Goal: Task Accomplishment & Management: Manage account settings

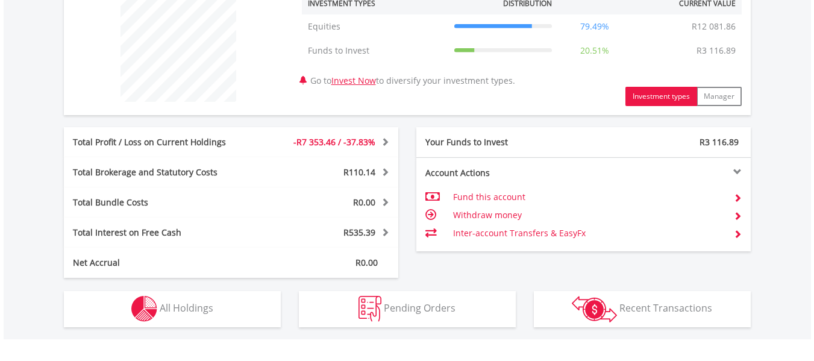
scroll to position [542, 0]
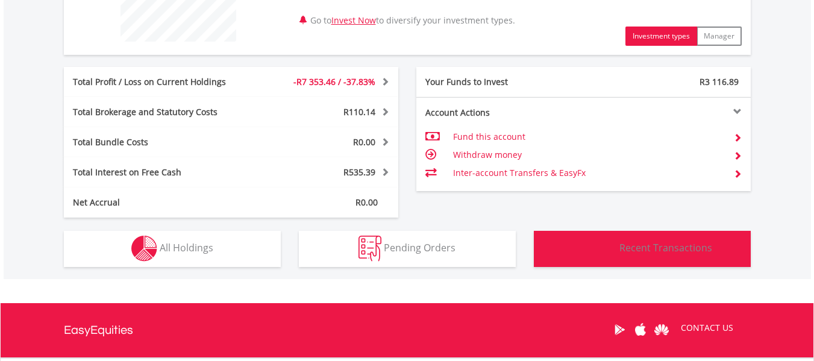
click at [657, 249] on span "Recent Transactions" at bounding box center [665, 247] width 93 height 13
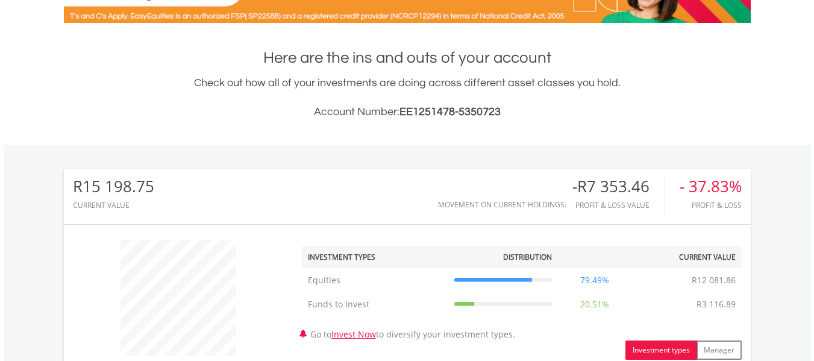
scroll to position [0, 0]
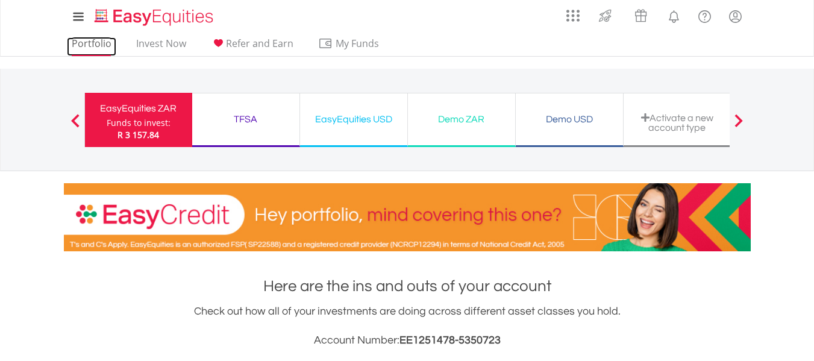
click at [89, 45] on link "Portfolio" at bounding box center [91, 46] width 49 height 19
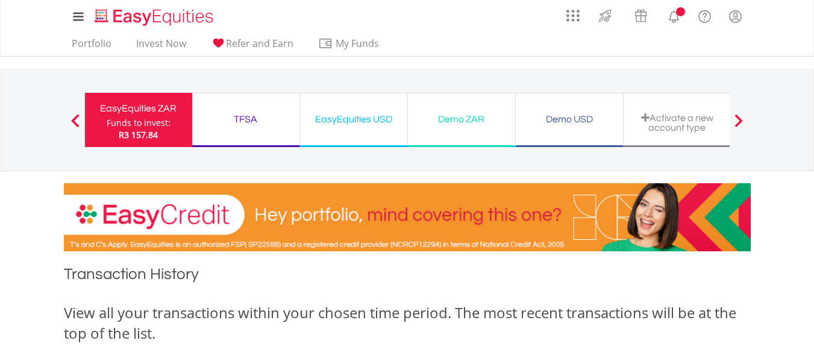
scroll to position [181, 0]
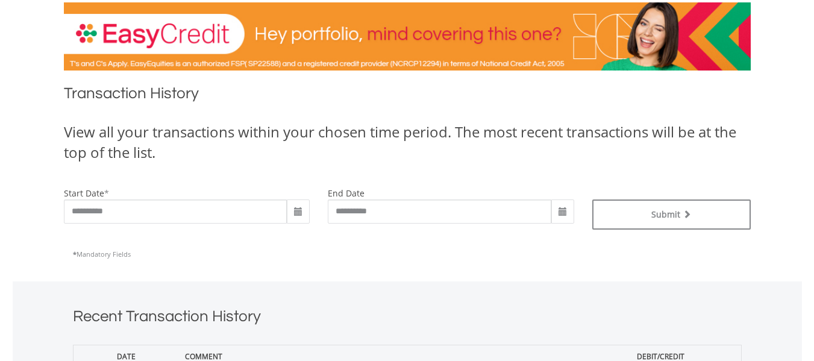
click at [294, 212] on span at bounding box center [298, 212] width 10 height 10
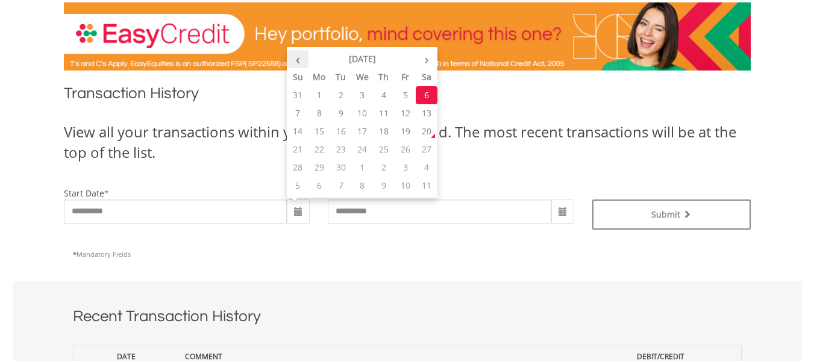
click at [297, 60] on th "‹" at bounding box center [298, 59] width 22 height 18
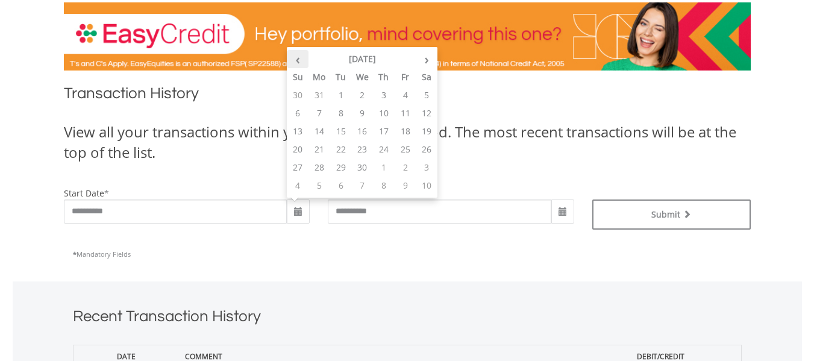
click at [297, 60] on th "‹" at bounding box center [298, 59] width 22 height 18
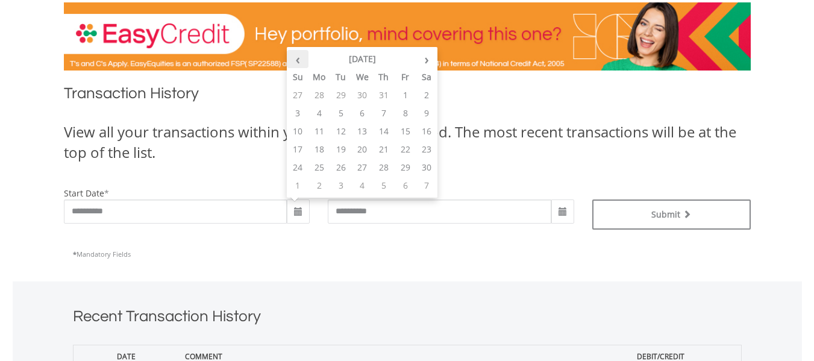
click at [297, 60] on th "‹" at bounding box center [298, 59] width 22 height 18
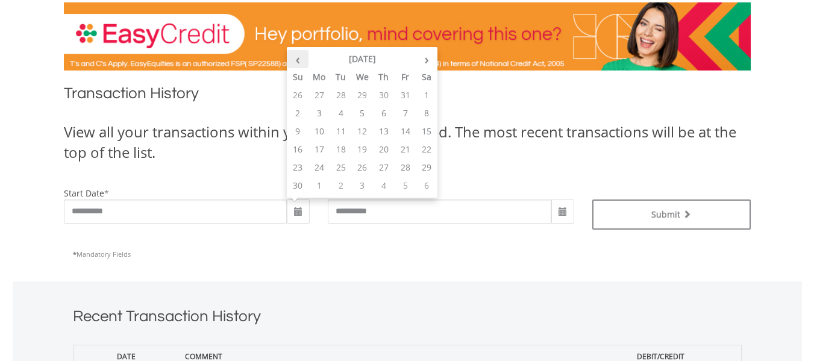
click at [297, 60] on th "‹" at bounding box center [298, 59] width 22 height 18
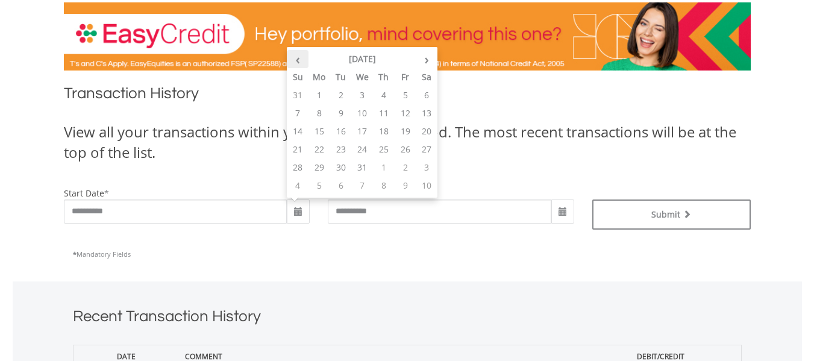
click at [297, 60] on th "‹" at bounding box center [298, 59] width 22 height 18
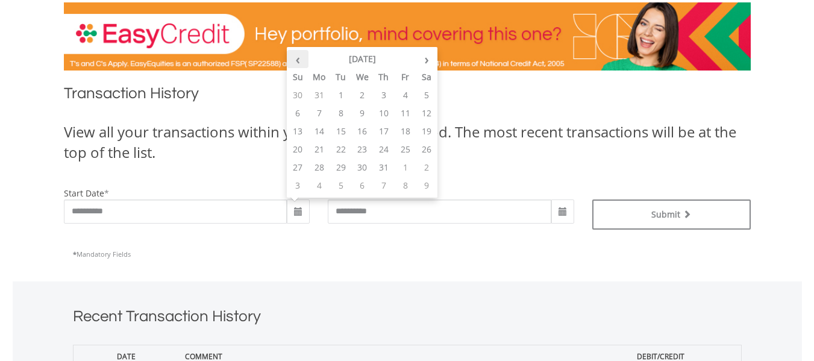
click at [297, 60] on th "‹" at bounding box center [298, 59] width 22 height 18
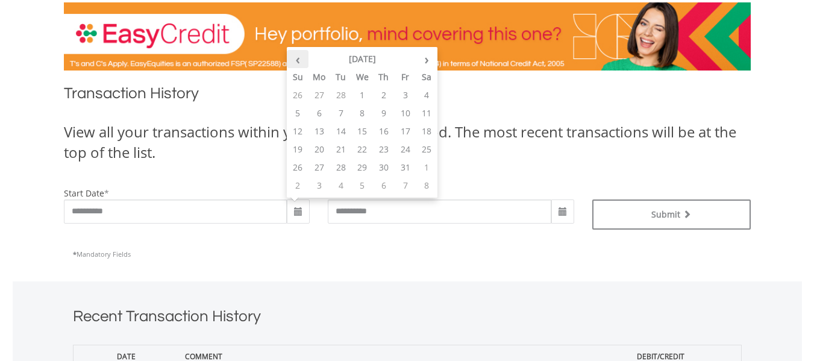
click at [297, 59] on th "‹" at bounding box center [298, 59] width 22 height 18
click at [297, 58] on th "‹" at bounding box center [298, 59] width 22 height 18
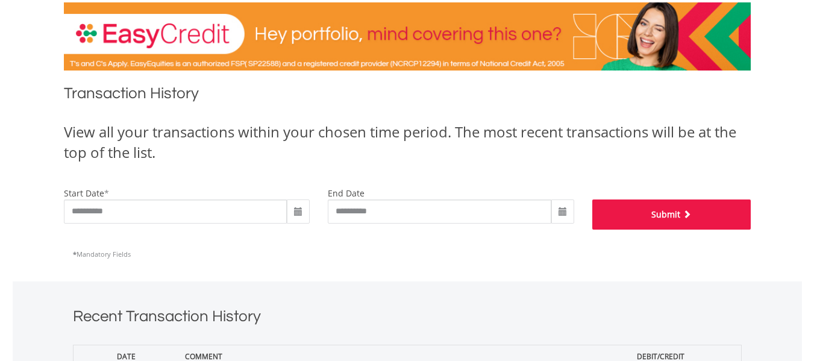
click at [664, 216] on button "Submit" at bounding box center [671, 214] width 158 height 30
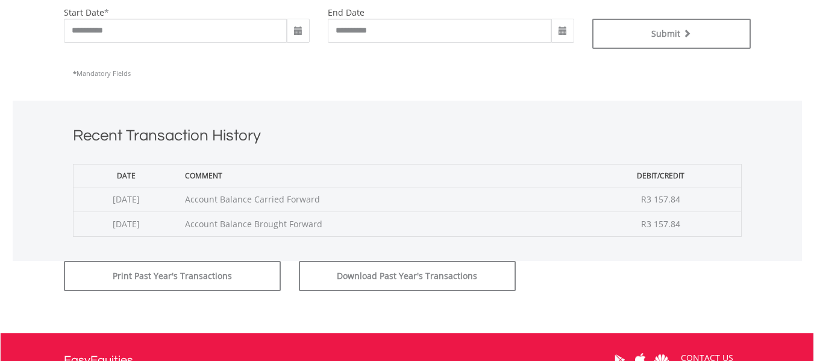
scroll to position [241, 0]
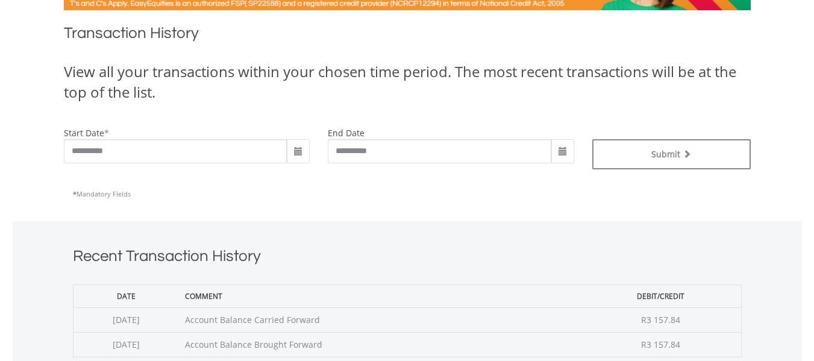
click at [296, 152] on span at bounding box center [298, 152] width 10 height 10
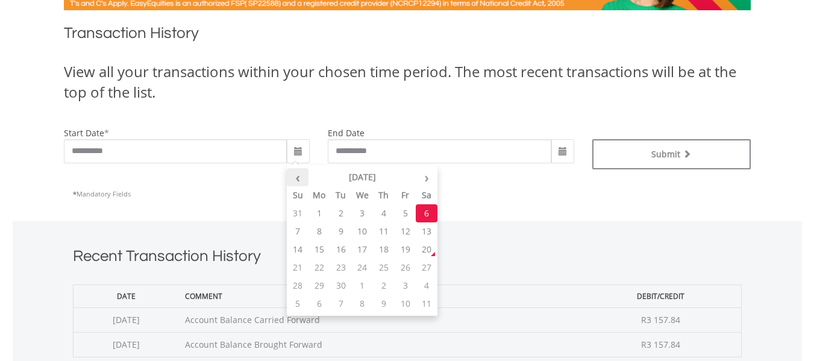
click at [301, 181] on th "‹" at bounding box center [298, 177] width 22 height 18
click at [301, 180] on th "‹" at bounding box center [298, 177] width 22 height 18
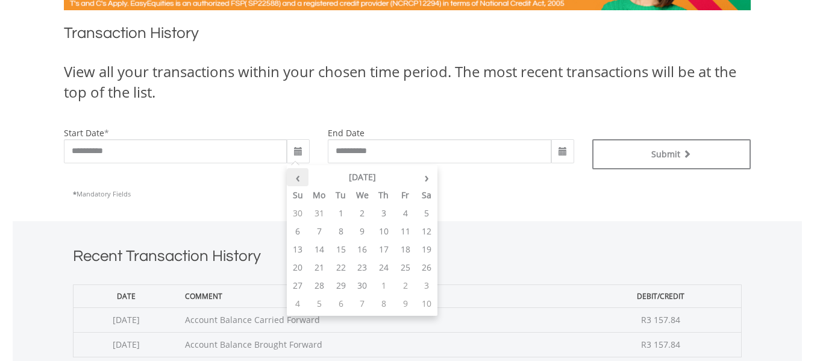
click at [301, 180] on th "‹" at bounding box center [298, 177] width 22 height 18
click at [300, 179] on th "‹" at bounding box center [298, 177] width 22 height 18
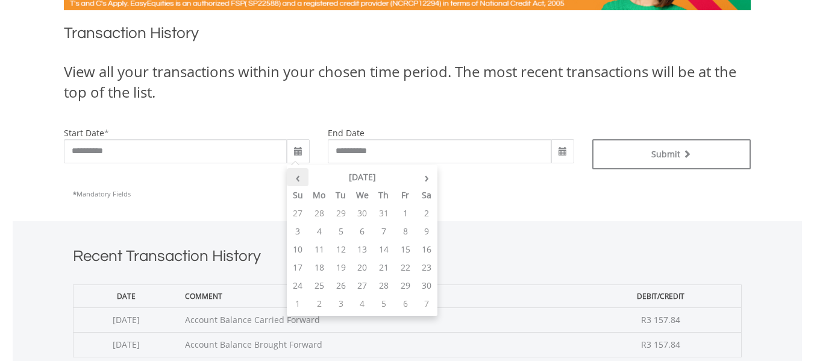
click at [300, 179] on th "‹" at bounding box center [298, 177] width 22 height 18
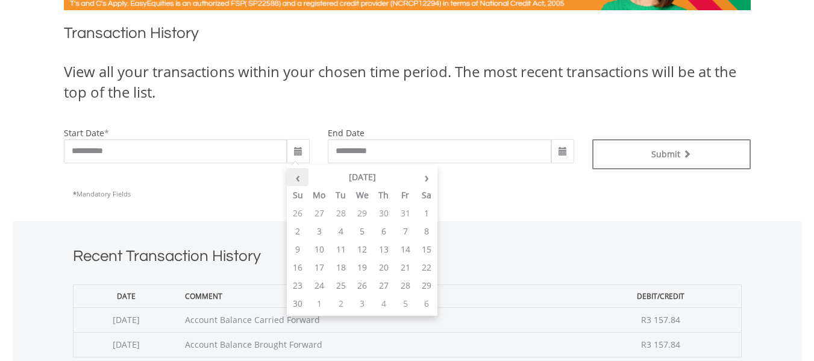
click at [300, 179] on th "‹" at bounding box center [298, 177] width 22 height 18
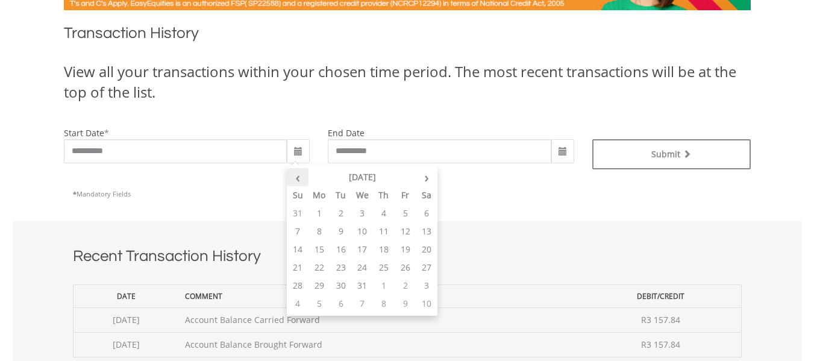
click at [300, 179] on th "‹" at bounding box center [298, 177] width 22 height 18
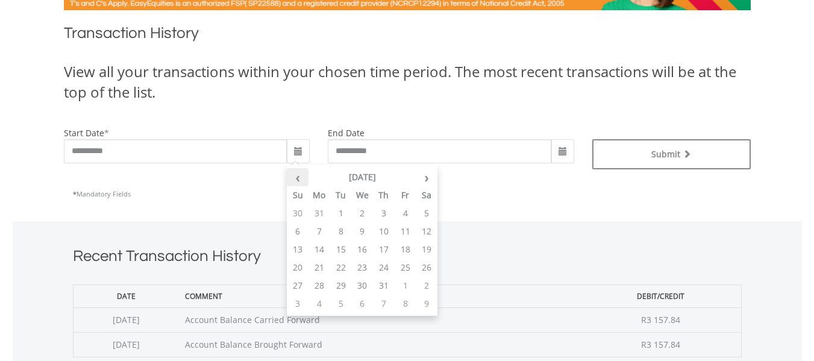
click at [300, 179] on th "‹" at bounding box center [298, 177] width 22 height 18
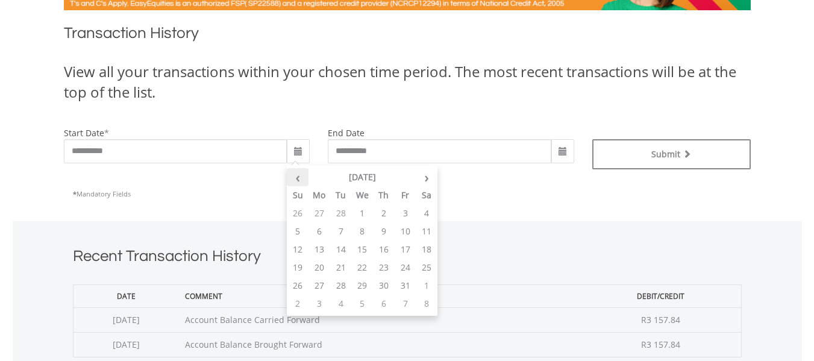
click at [300, 179] on th "‹" at bounding box center [298, 177] width 22 height 18
click at [297, 230] on td "1" at bounding box center [298, 231] width 22 height 18
type input "**********"
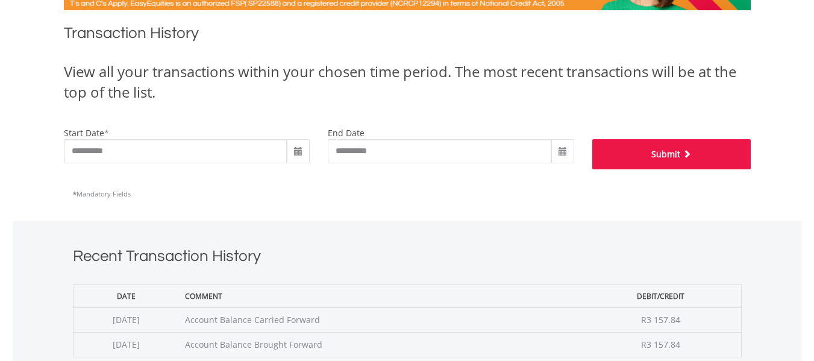
click at [652, 153] on button "Submit" at bounding box center [671, 154] width 158 height 30
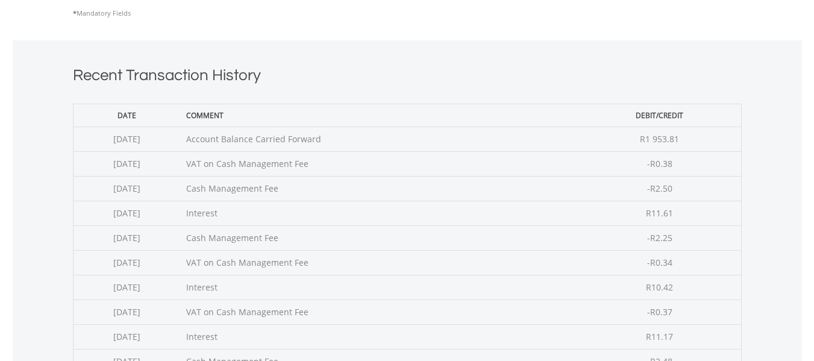
scroll to position [181, 0]
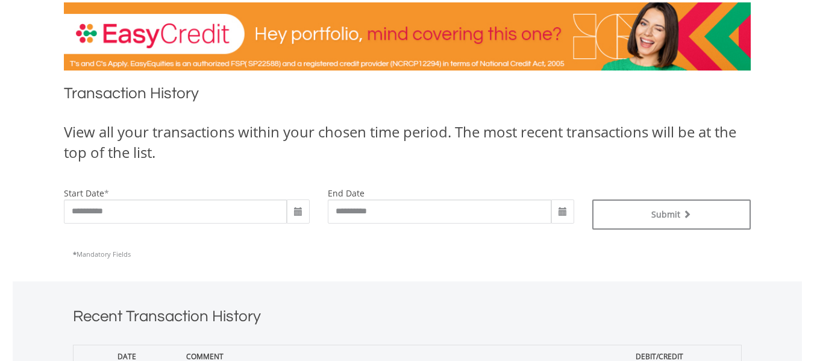
click at [297, 211] on span at bounding box center [298, 212] width 10 height 10
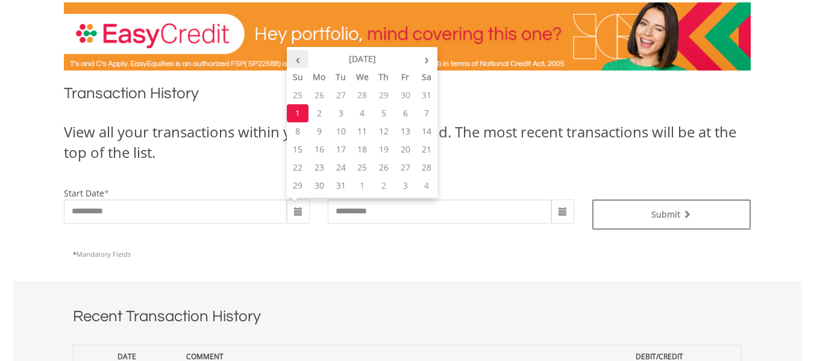
click at [295, 56] on th "‹" at bounding box center [298, 59] width 22 height 18
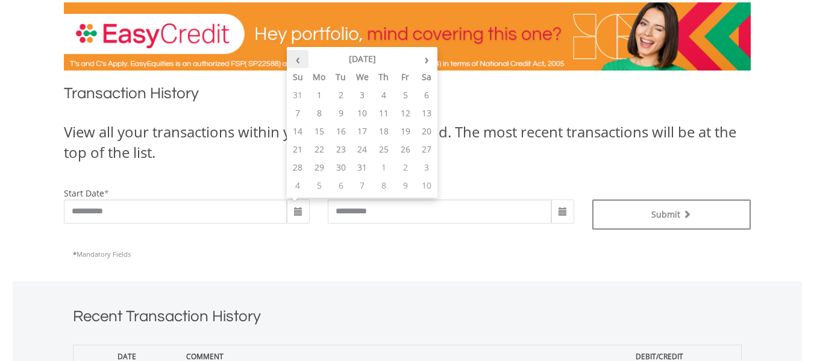
click at [295, 56] on th "‹" at bounding box center [298, 59] width 22 height 18
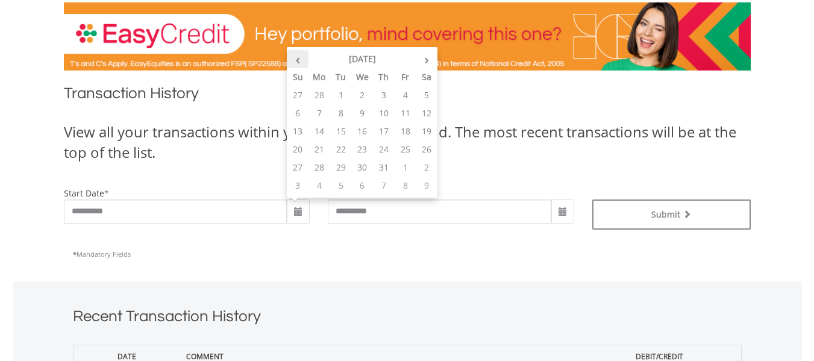
click at [295, 56] on th "‹" at bounding box center [298, 59] width 22 height 18
click at [430, 93] on td "1" at bounding box center [427, 95] width 22 height 18
type input "**********"
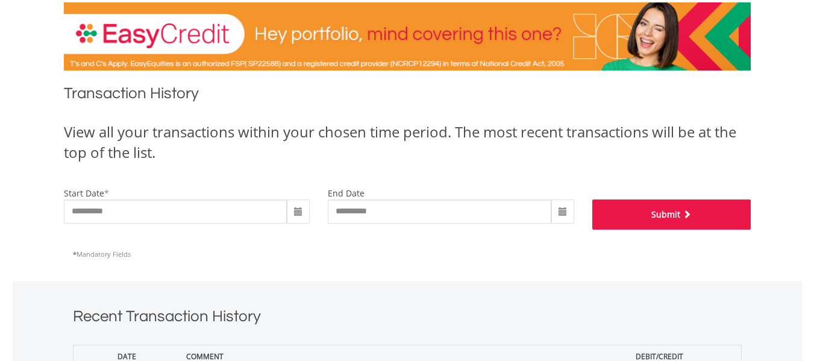
click at [661, 221] on button "Submit" at bounding box center [671, 214] width 158 height 30
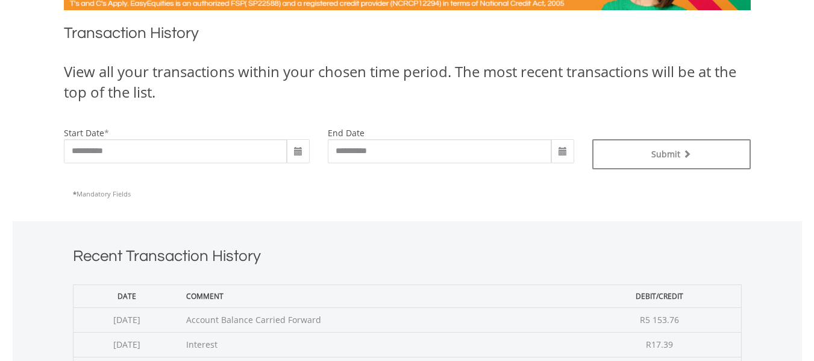
scroll to position [301, 0]
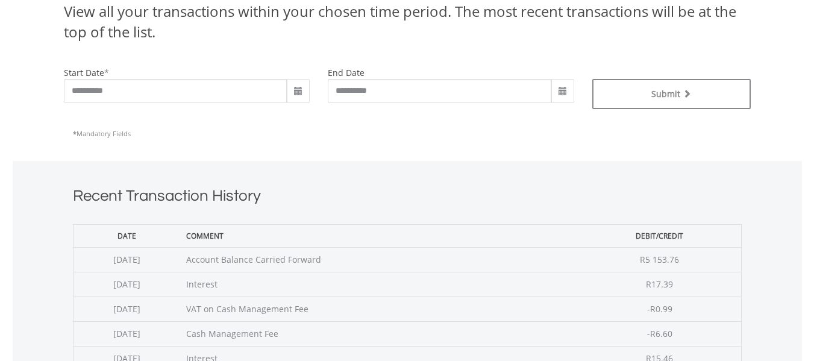
click at [299, 92] on span at bounding box center [298, 92] width 10 height 10
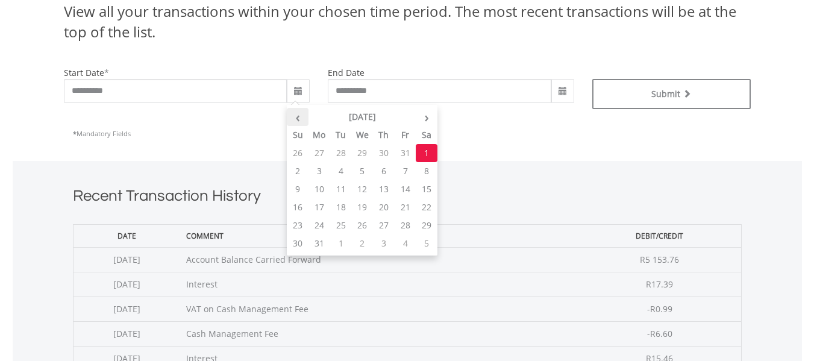
click at [298, 117] on th "‹" at bounding box center [298, 117] width 22 height 18
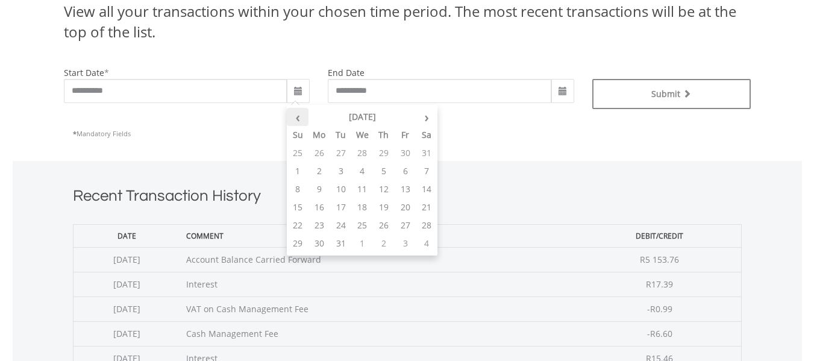
click at [298, 117] on th "‹" at bounding box center [298, 117] width 22 height 18
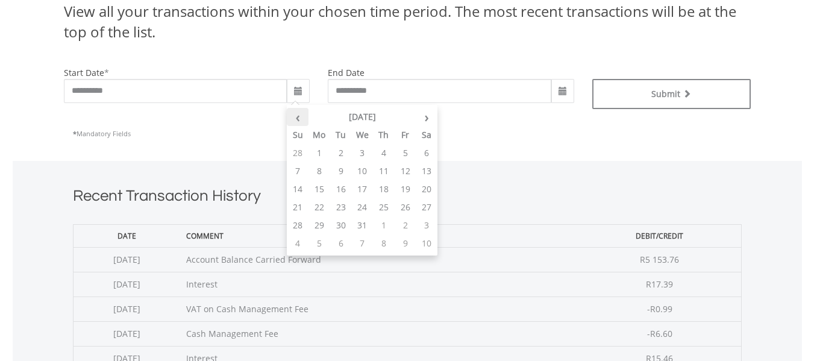
click at [298, 117] on th "‹" at bounding box center [298, 117] width 22 height 18
click at [403, 152] on td "1" at bounding box center [406, 153] width 22 height 18
type input "**********"
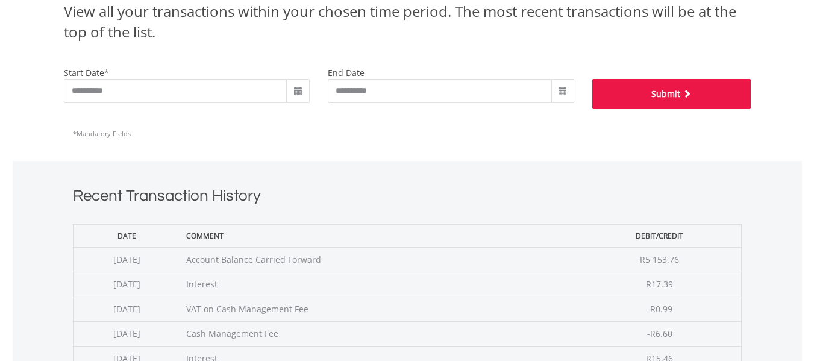
click at [639, 92] on button "Submit" at bounding box center [671, 94] width 158 height 30
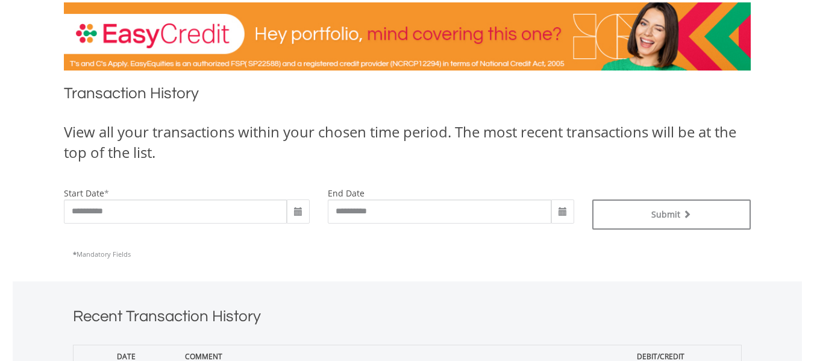
scroll to position [301, 0]
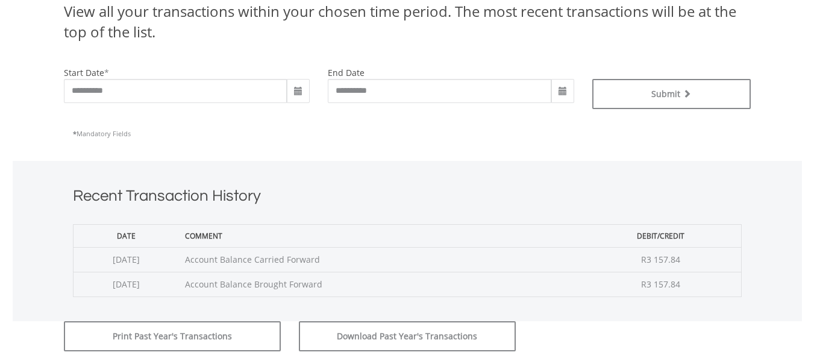
click at [295, 90] on span at bounding box center [298, 92] width 10 height 10
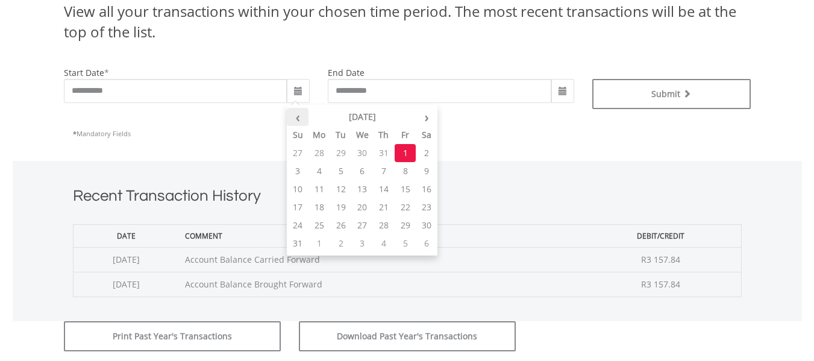
click at [299, 119] on th "‹" at bounding box center [298, 117] width 22 height 18
click at [299, 118] on th "‹" at bounding box center [298, 117] width 22 height 18
click at [299, 117] on th "‹" at bounding box center [298, 117] width 22 height 18
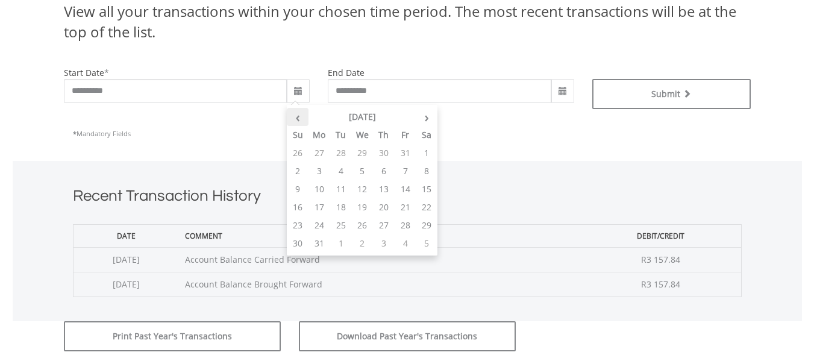
click at [299, 117] on th "‹" at bounding box center [298, 117] width 22 height 18
click at [298, 117] on th "‹" at bounding box center [298, 117] width 22 height 18
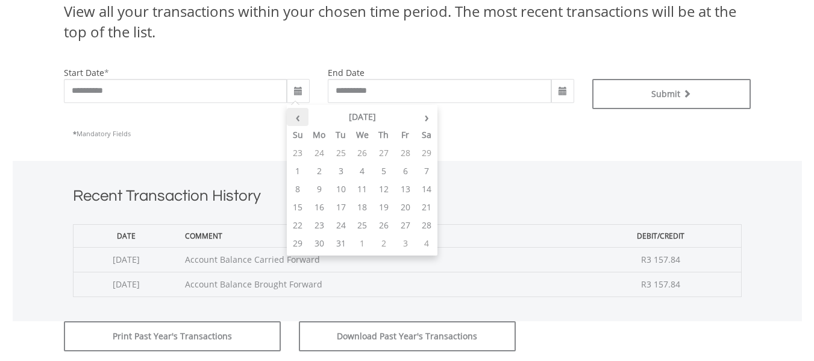
click at [298, 117] on th "‹" at bounding box center [298, 117] width 22 height 18
click at [358, 152] on td "1" at bounding box center [362, 153] width 22 height 18
type input "**********"
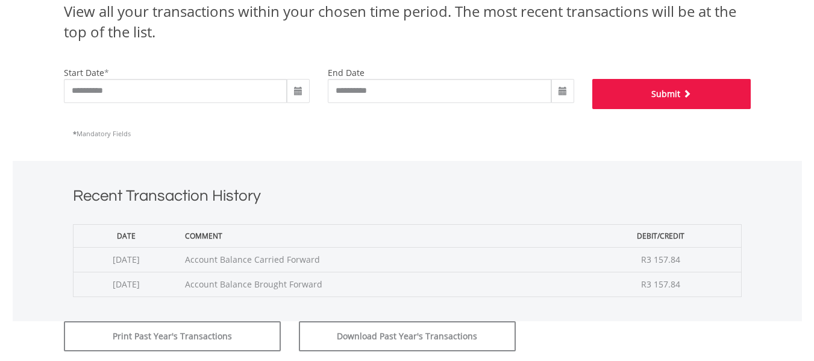
click at [622, 96] on button "Submit" at bounding box center [671, 94] width 158 height 30
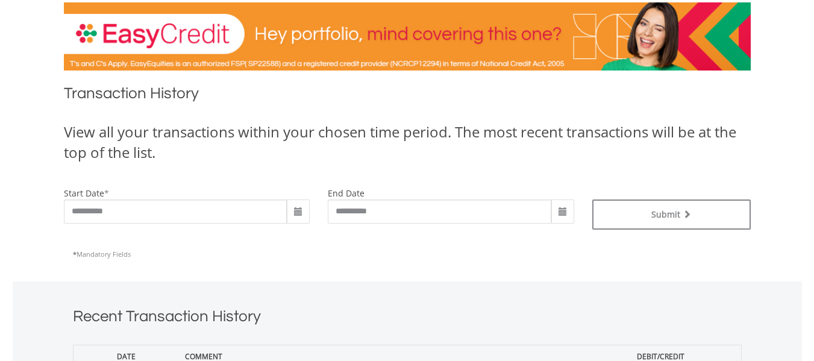
scroll to position [301, 0]
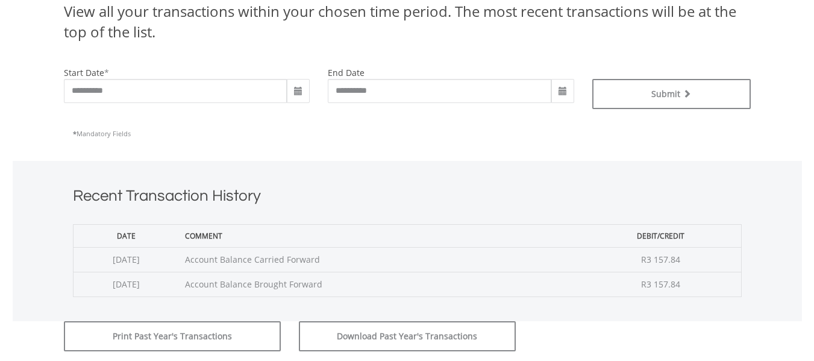
click at [296, 91] on span at bounding box center [298, 92] width 10 height 10
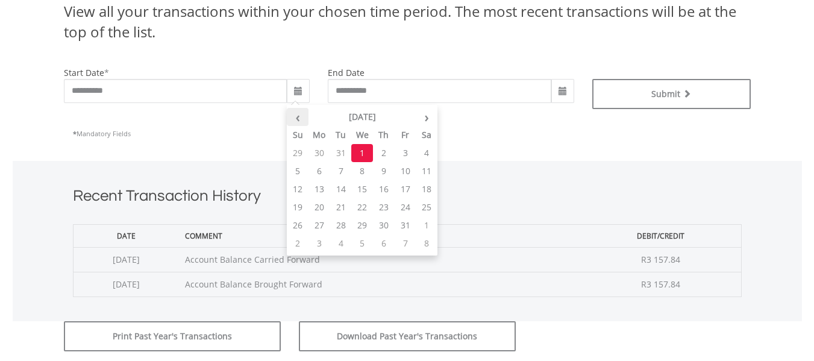
click at [298, 119] on th "‹" at bounding box center [298, 117] width 22 height 18
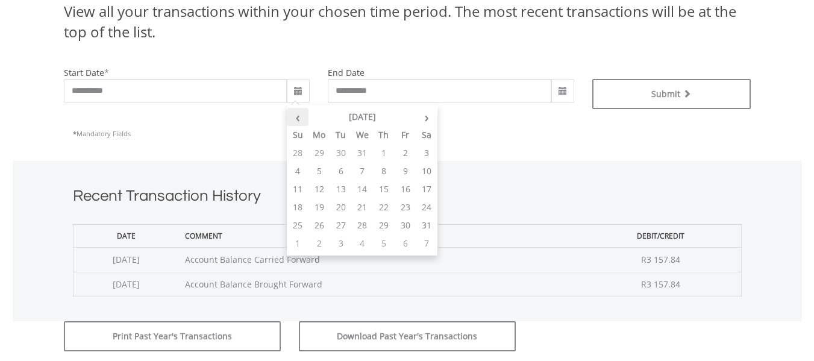
click at [298, 119] on th "‹" at bounding box center [298, 117] width 22 height 18
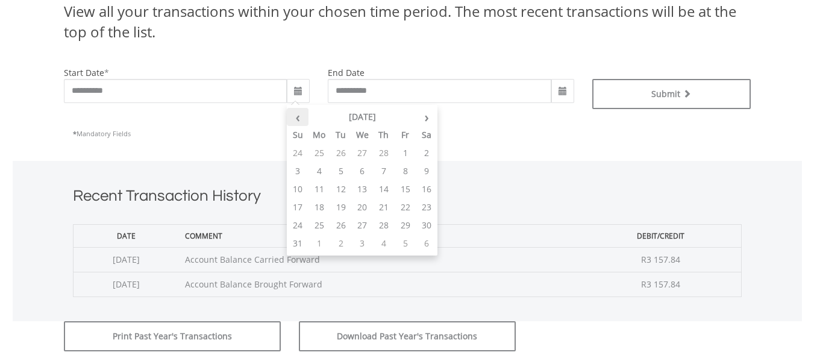
click at [298, 119] on th "‹" at bounding box center [298, 117] width 22 height 18
click at [340, 151] on td "1" at bounding box center [341, 153] width 22 height 18
type input "**********"
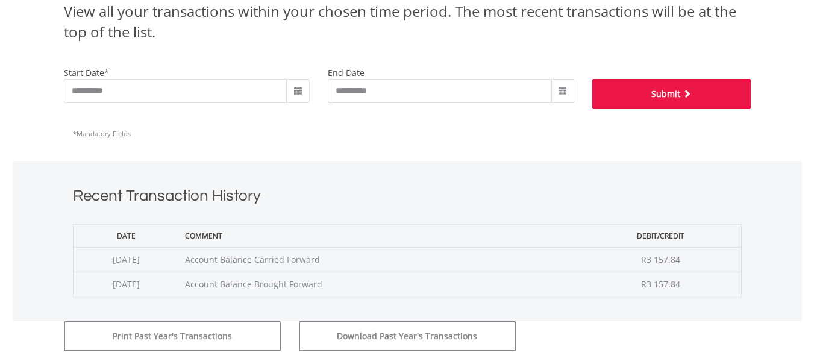
click at [669, 95] on button "Submit" at bounding box center [671, 94] width 158 height 30
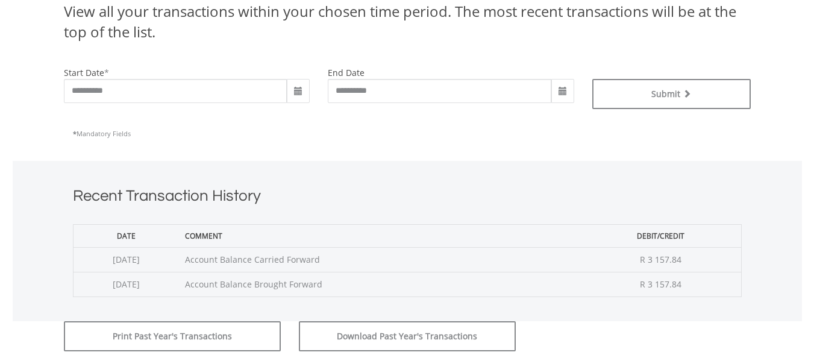
scroll to position [241, 0]
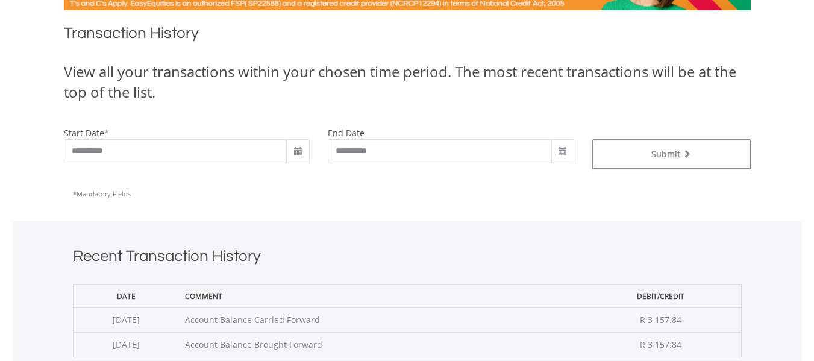
click at [296, 155] on span at bounding box center [298, 152] width 10 height 10
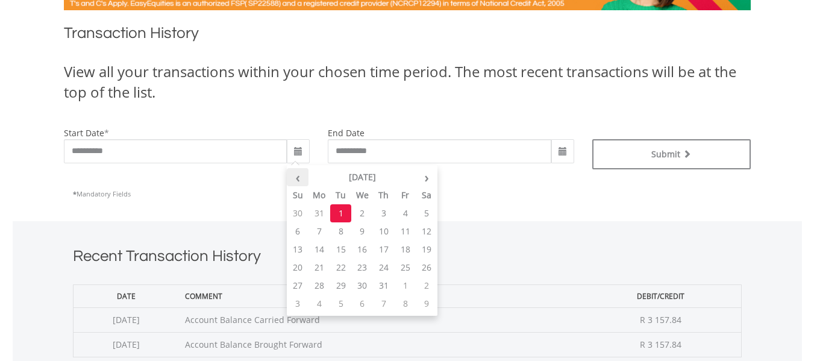
click at [296, 179] on th "‹" at bounding box center [298, 177] width 22 height 18
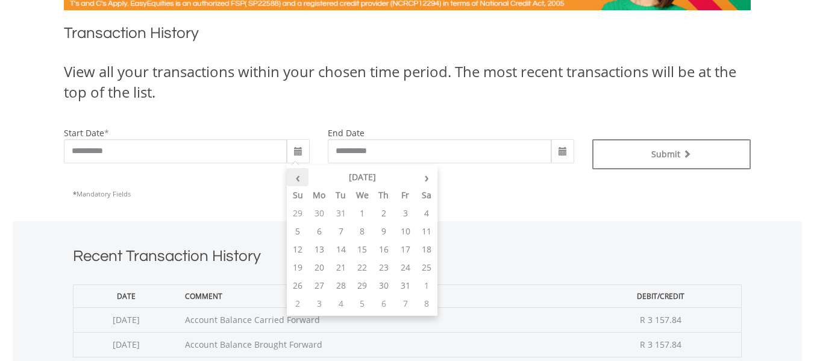
click at [296, 179] on th "‹" at bounding box center [298, 177] width 22 height 18
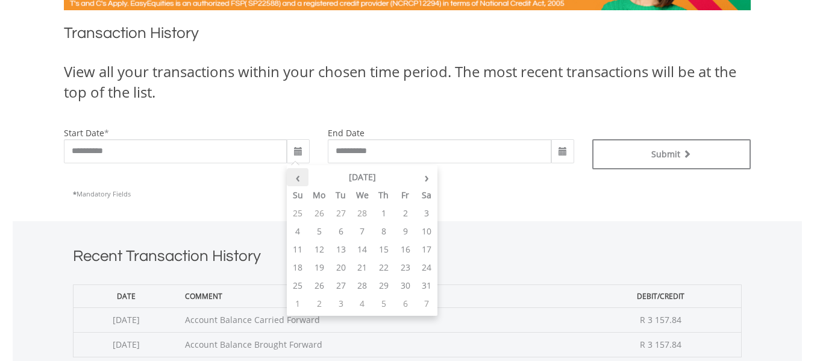
click at [296, 179] on th "‹" at bounding box center [298, 177] width 22 height 18
click at [427, 176] on th "›" at bounding box center [427, 177] width 22 height 18
click at [317, 214] on td "1" at bounding box center [319, 213] width 22 height 18
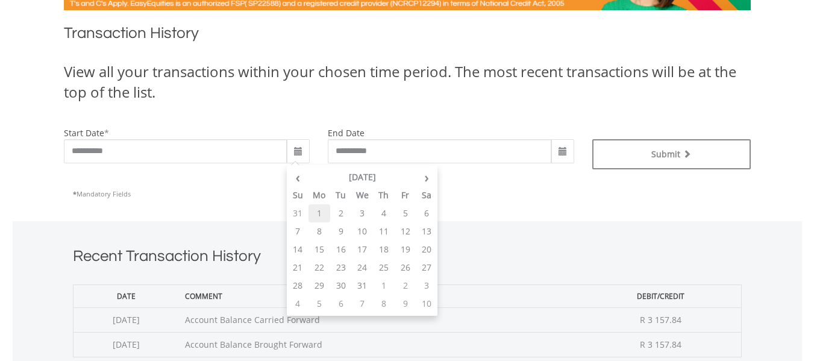
type input "**********"
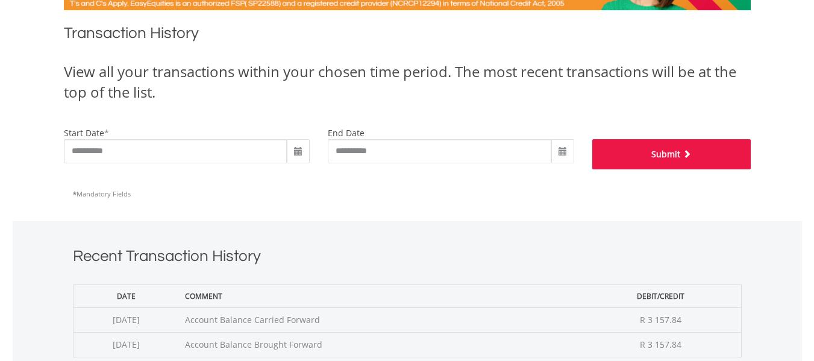
click at [628, 151] on button "Submit" at bounding box center [671, 154] width 158 height 30
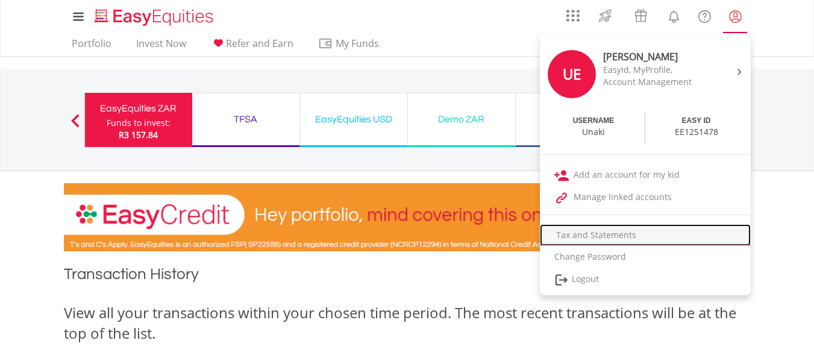
click at [590, 234] on link "Tax and Statements" at bounding box center [645, 235] width 211 height 22
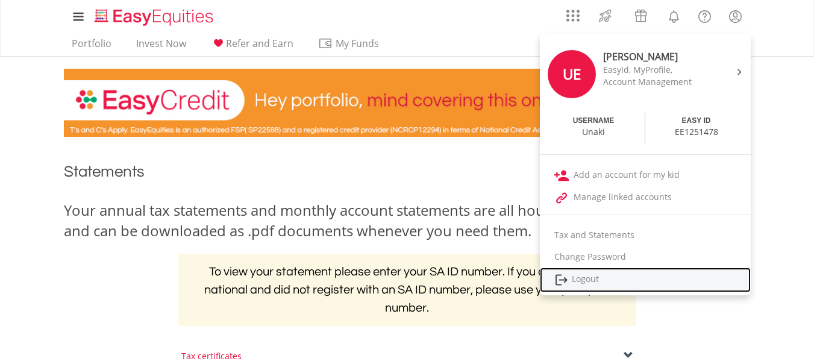
click at [579, 277] on link "Logout" at bounding box center [645, 279] width 211 height 25
